Goal: Information Seeking & Learning: Learn about a topic

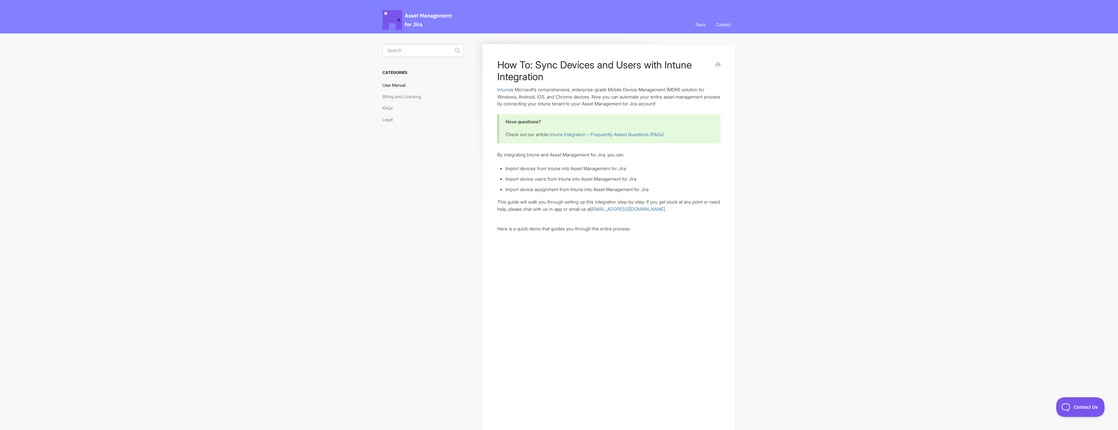
click at [390, 85] on link "User Manual" at bounding box center [396, 85] width 28 height 10
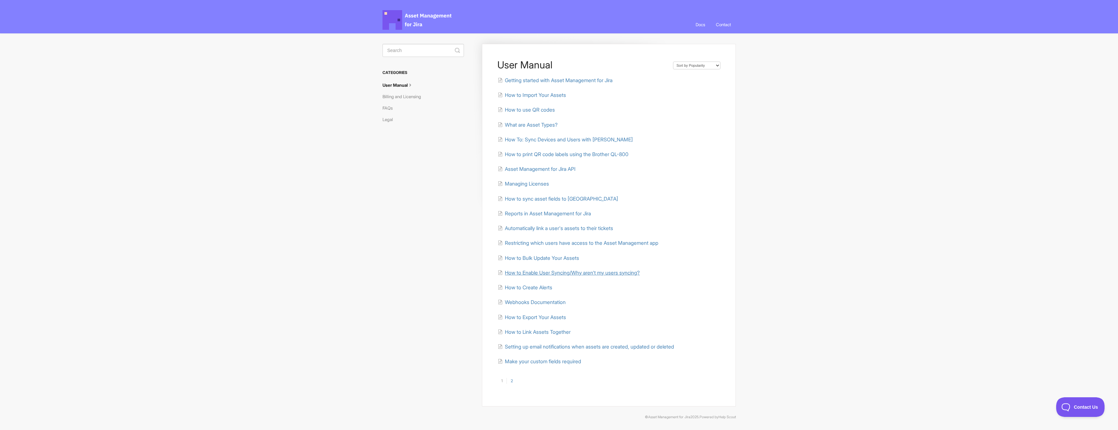
click at [553, 272] on span "How to Enable User Syncing/Why aren't my users syncing?" at bounding box center [572, 273] width 135 height 6
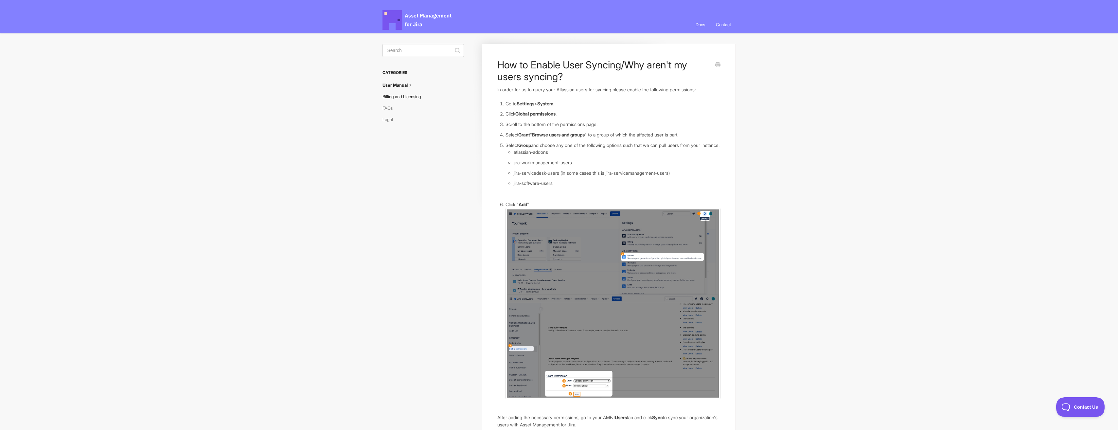
click at [399, 95] on link "Billing and Licensing" at bounding box center [404, 96] width 44 height 10
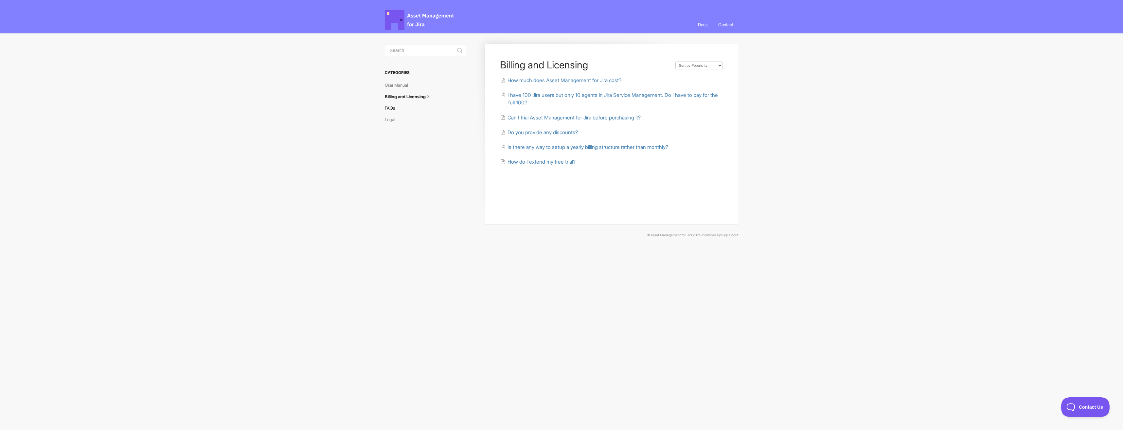
click at [391, 106] on link "FAQs" at bounding box center [392, 108] width 15 height 10
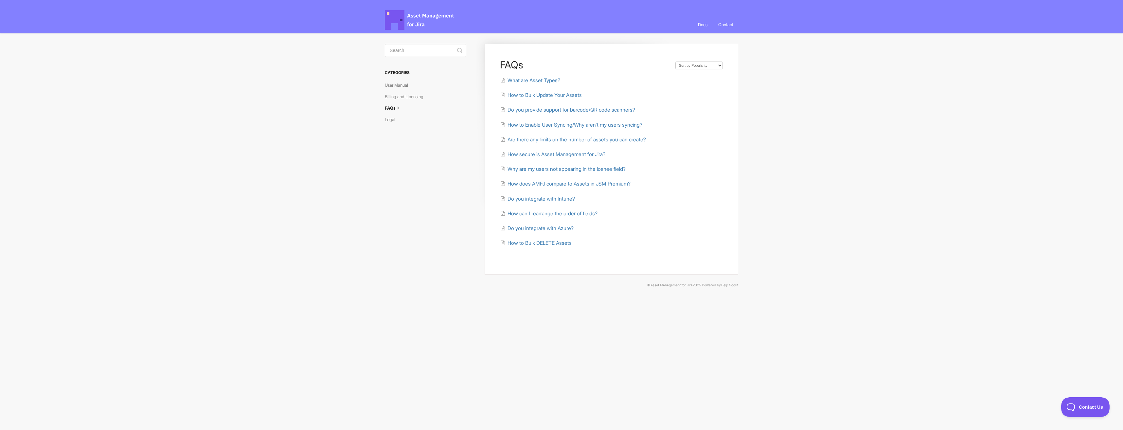
click at [556, 198] on span "Do you integrate with Intune?" at bounding box center [540, 199] width 67 height 6
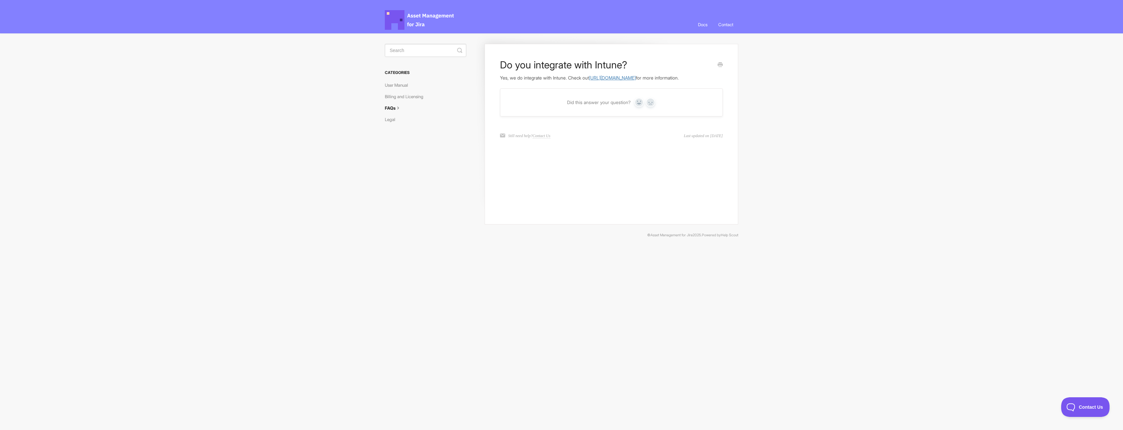
click at [636, 77] on link "[URL][DOMAIN_NAME]" at bounding box center [612, 78] width 47 height 6
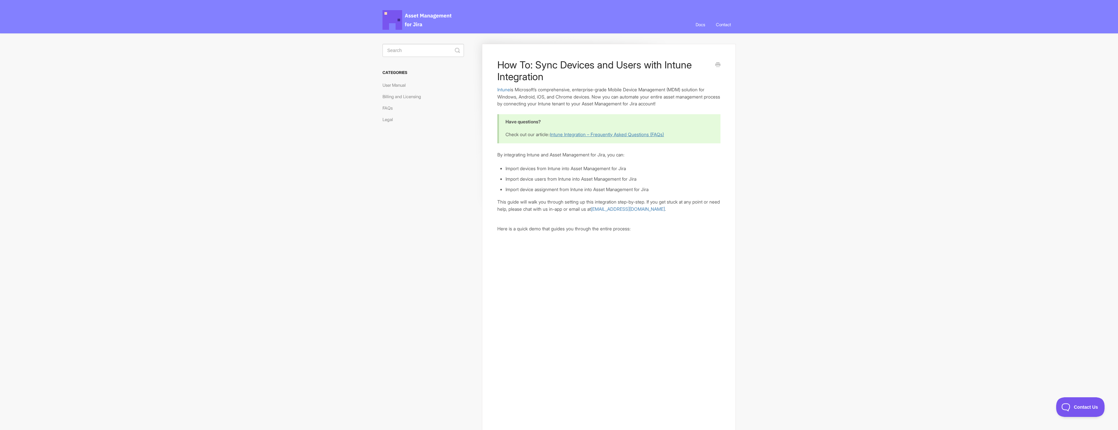
click at [585, 134] on link "Intune Integration – Frequently Asked Questions (FAQs)" at bounding box center [607, 135] width 114 height 6
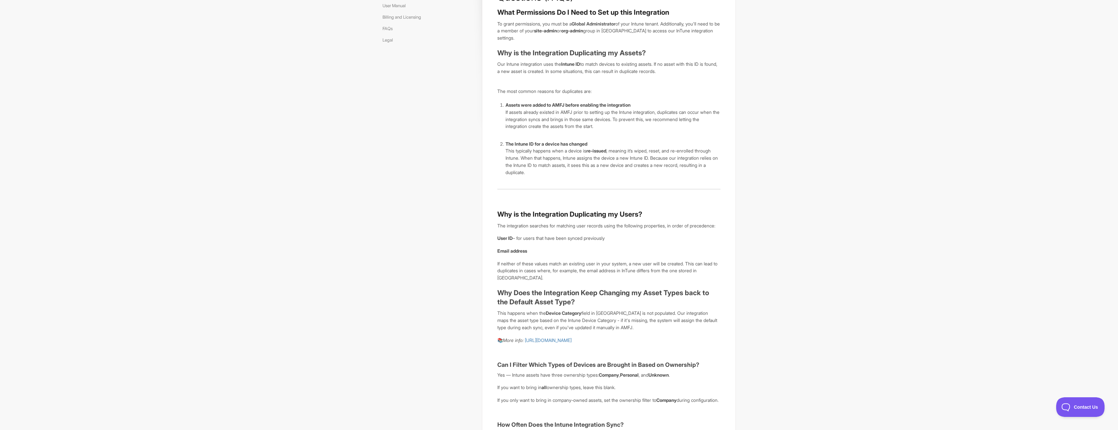
scroll to position [131, 0]
